Goal: Task Accomplishment & Management: Complete application form

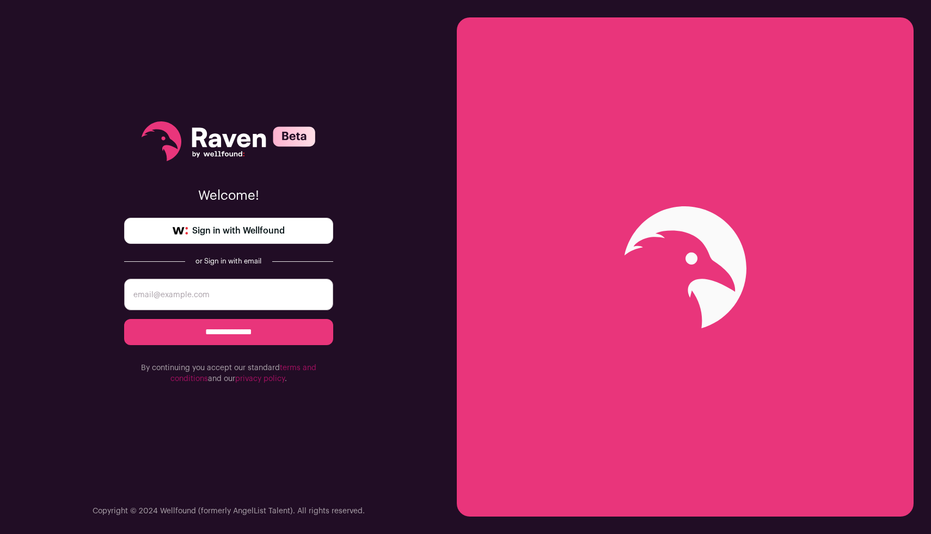
click at [261, 289] on input "email" at bounding box center [228, 295] width 209 height 32
type input "brentonamorris@gmail.com"
click at [124, 319] on input "**********" at bounding box center [228, 332] width 209 height 26
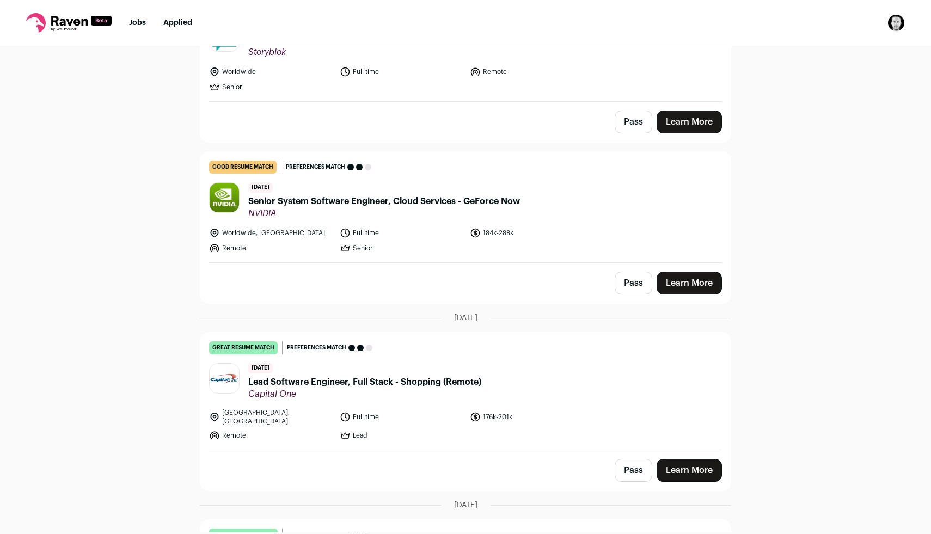
scroll to position [1398, 0]
